Goal: Task Accomplishment & Management: Use online tool/utility

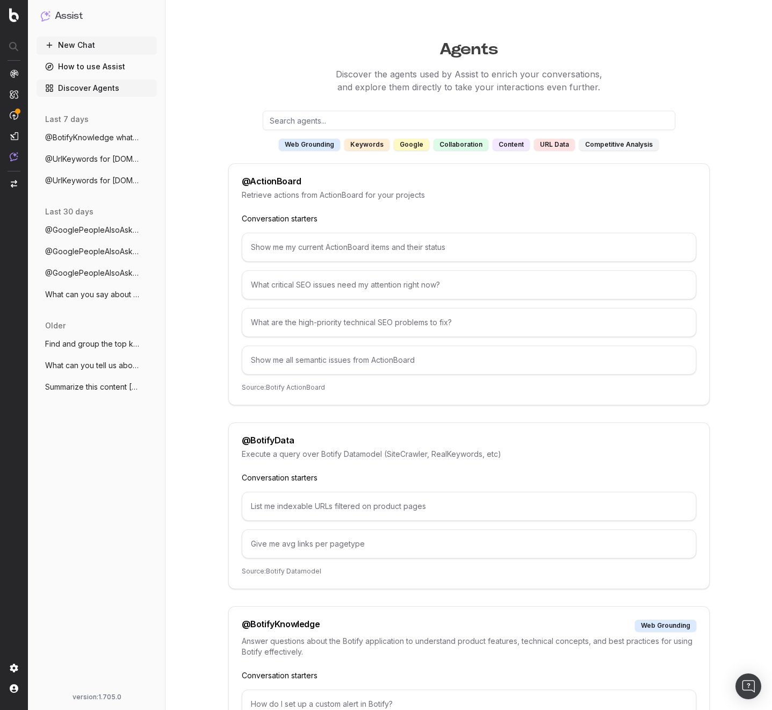
click at [70, 182] on span "@UrlKeywords for [DOMAIN_NAME] last 7 da" at bounding box center [92, 180] width 95 height 11
